Goal: Task Accomplishment & Management: Manage account settings

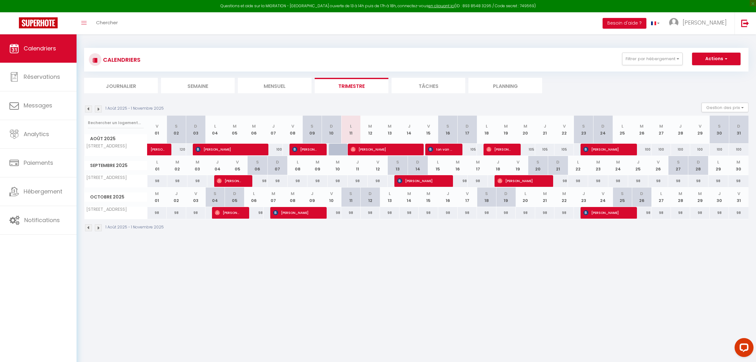
click at [383, 148] on span "[PERSON_NAME]" at bounding box center [383, 149] width 65 height 12
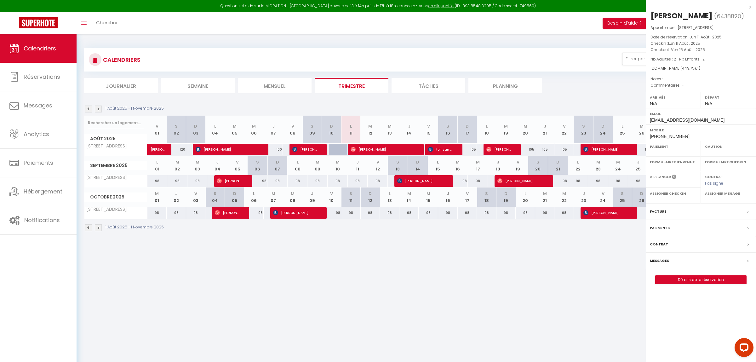
select select "OK"
select select "0"
select select "1"
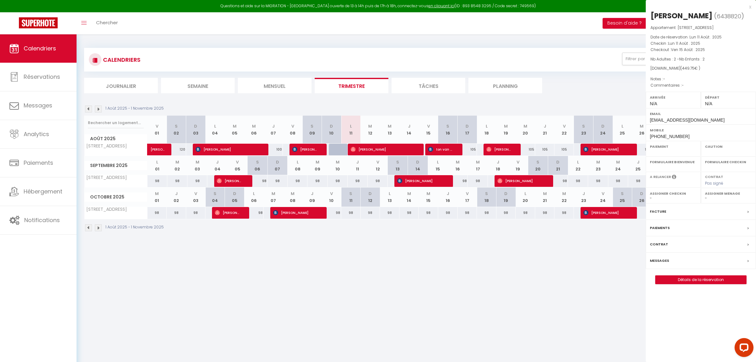
select select
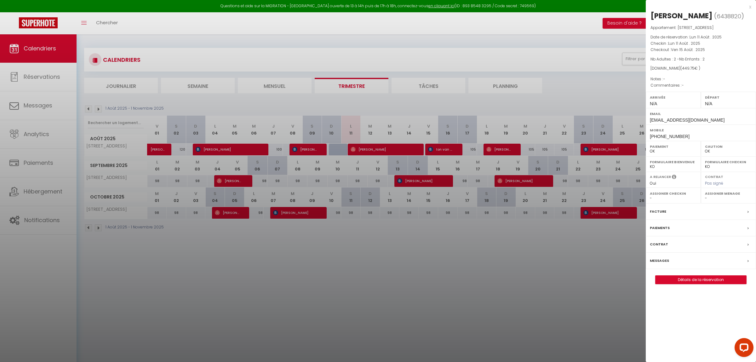
click at [667, 261] on label "Messages" at bounding box center [659, 260] width 19 height 7
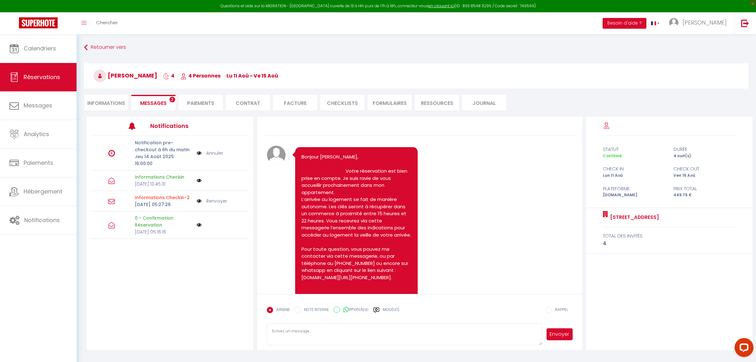
scroll to position [951, 0]
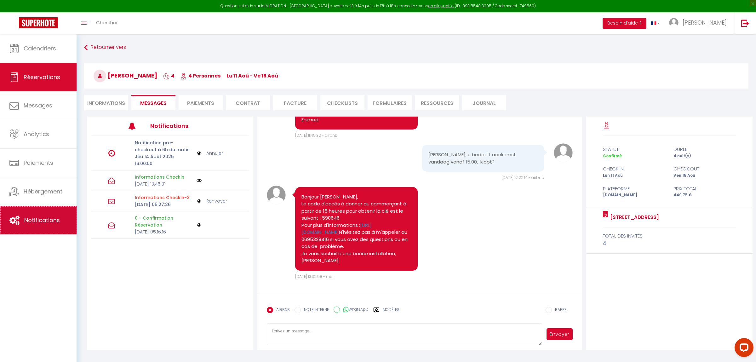
click at [43, 223] on span "Notifications" at bounding box center [42, 220] width 36 height 8
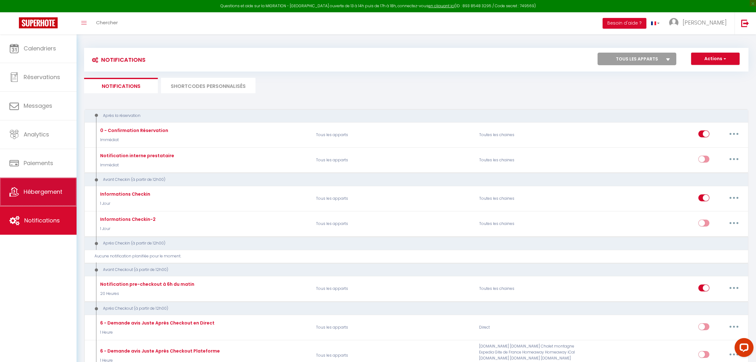
click at [39, 192] on span "Hébergement" at bounding box center [43, 192] width 39 height 8
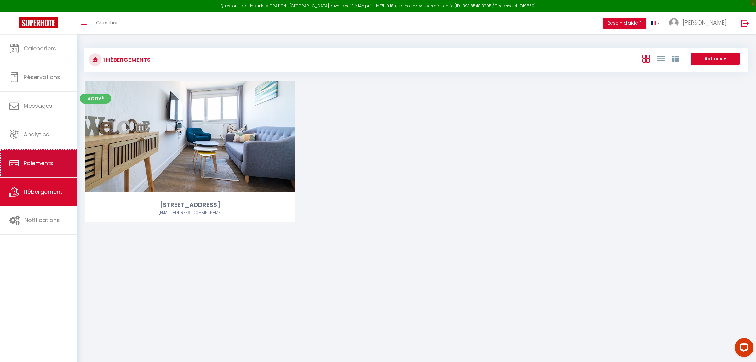
click at [52, 159] on link "Paiements" at bounding box center [38, 163] width 77 height 28
select select "2"
